Goal: Obtain resource: Obtain resource

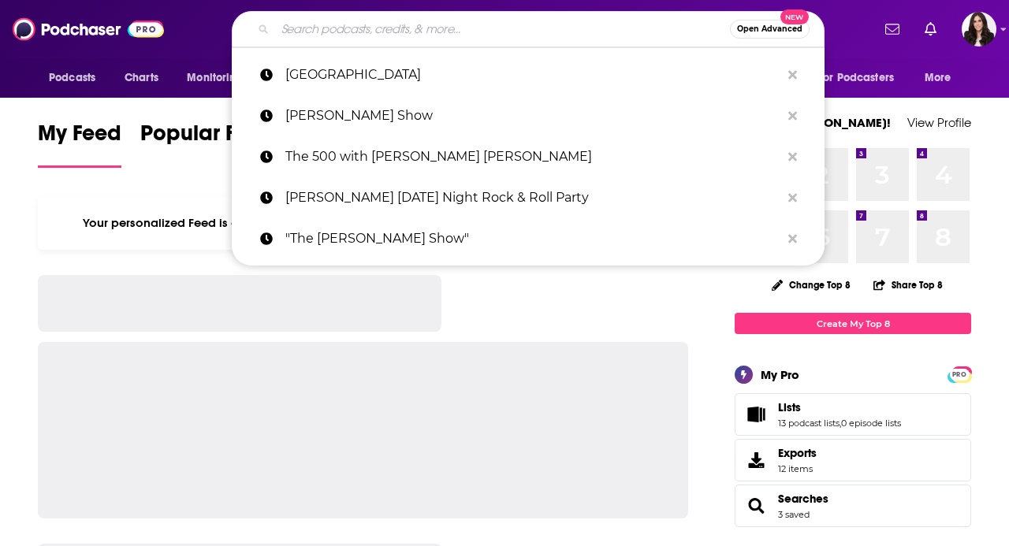
click at [367, 28] on input "Search podcasts, credits, & more..." at bounding box center [502, 29] width 455 height 25
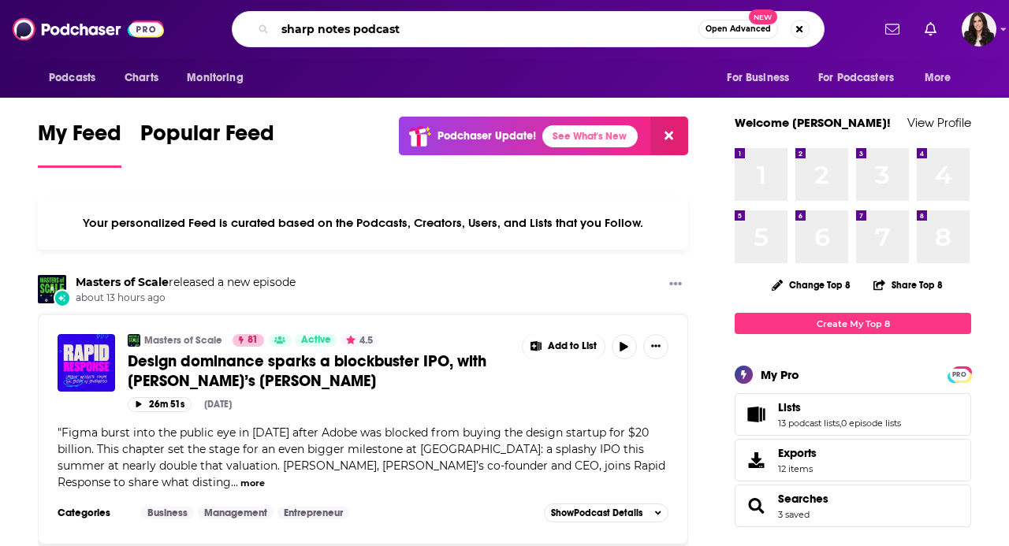
type input "sharp notes podcast"
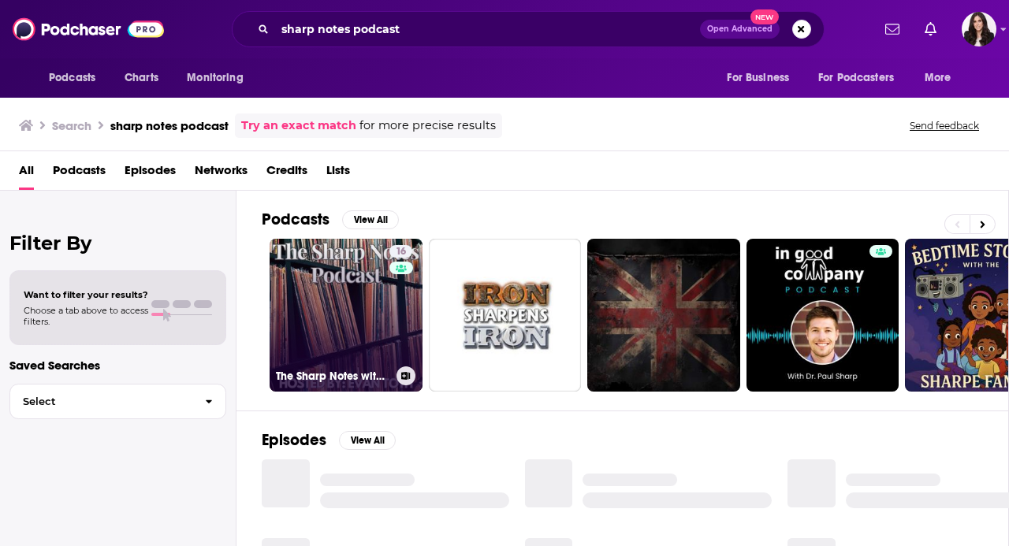
click at [317, 293] on link "16 The Sharp Notes with [PERSON_NAME]" at bounding box center [346, 315] width 153 height 153
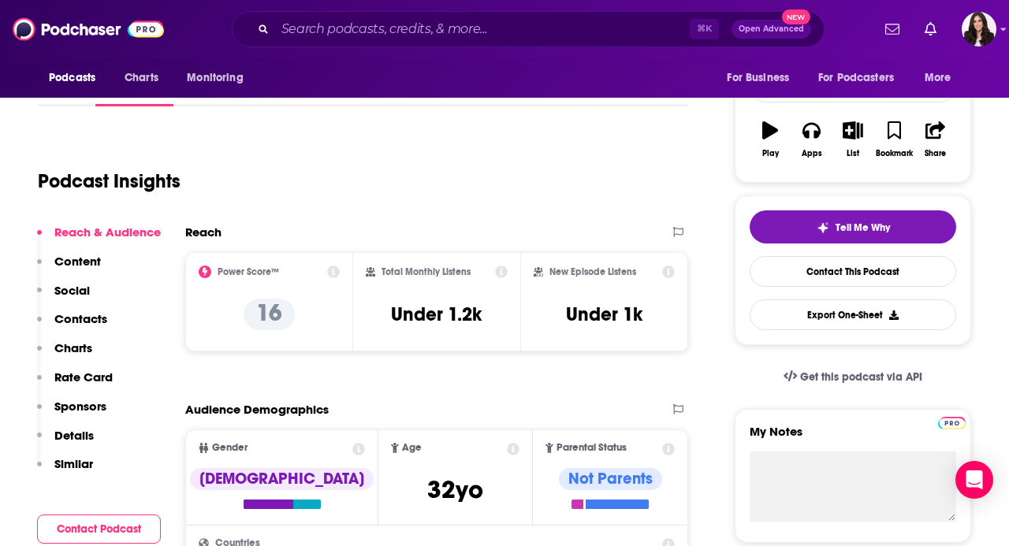
scroll to position [221, 0]
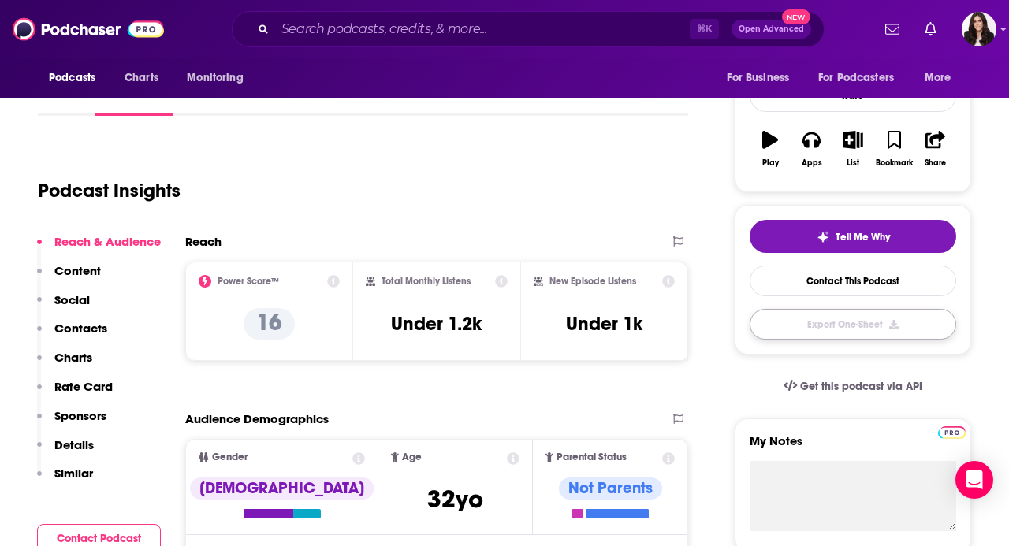
click at [843, 322] on button "Export One-Sheet" at bounding box center [853, 324] width 207 height 31
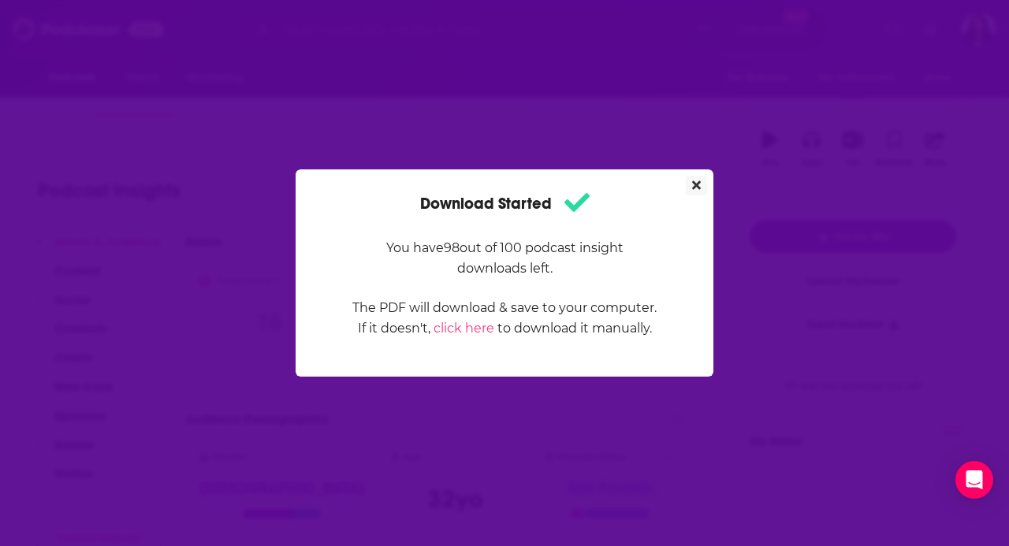
click at [696, 180] on icon "Close" at bounding box center [696, 185] width 9 height 13
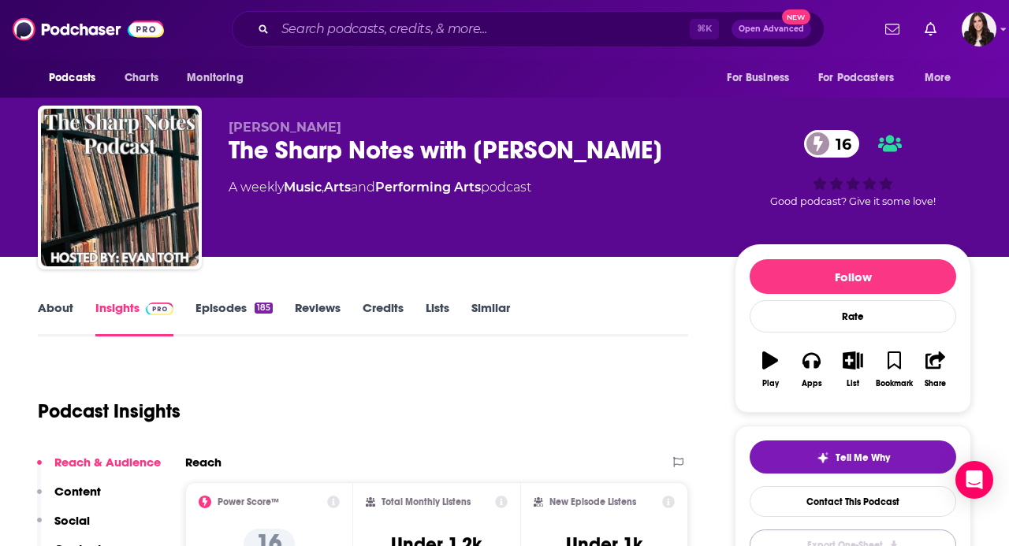
scroll to position [221, 0]
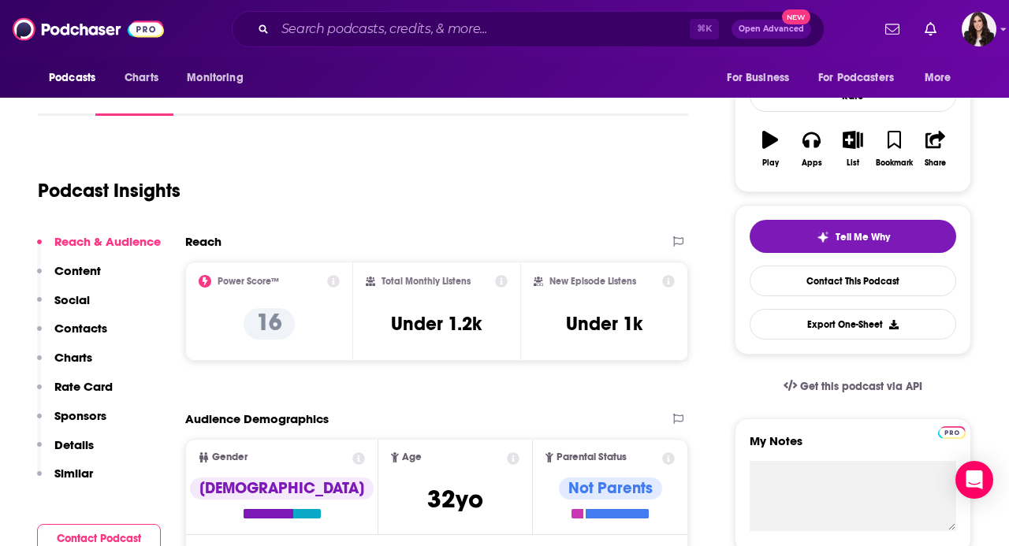
click at [523, 153] on div "Podcast Insights" at bounding box center [357, 181] width 638 height 80
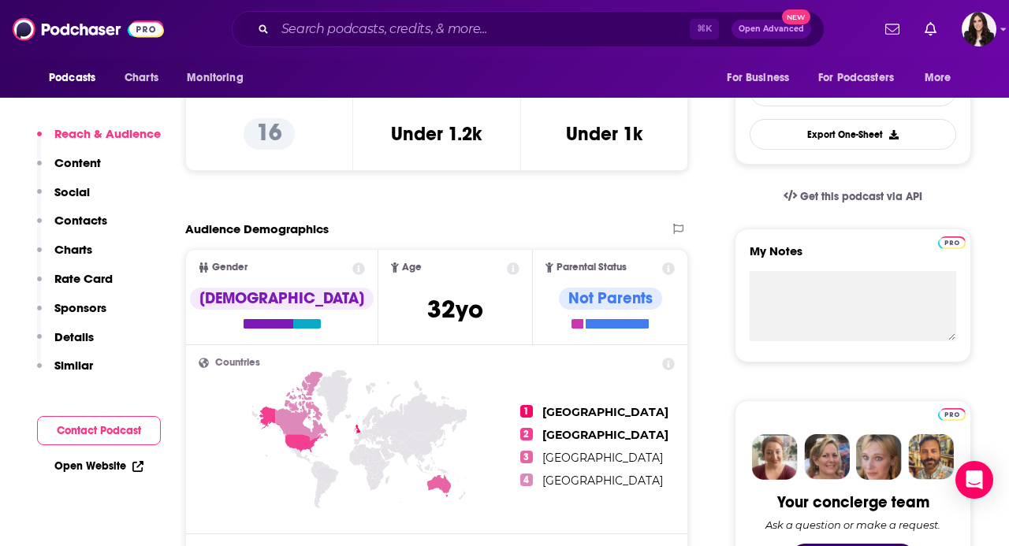
scroll to position [412, 0]
